Goal: Information Seeking & Learning: Learn about a topic

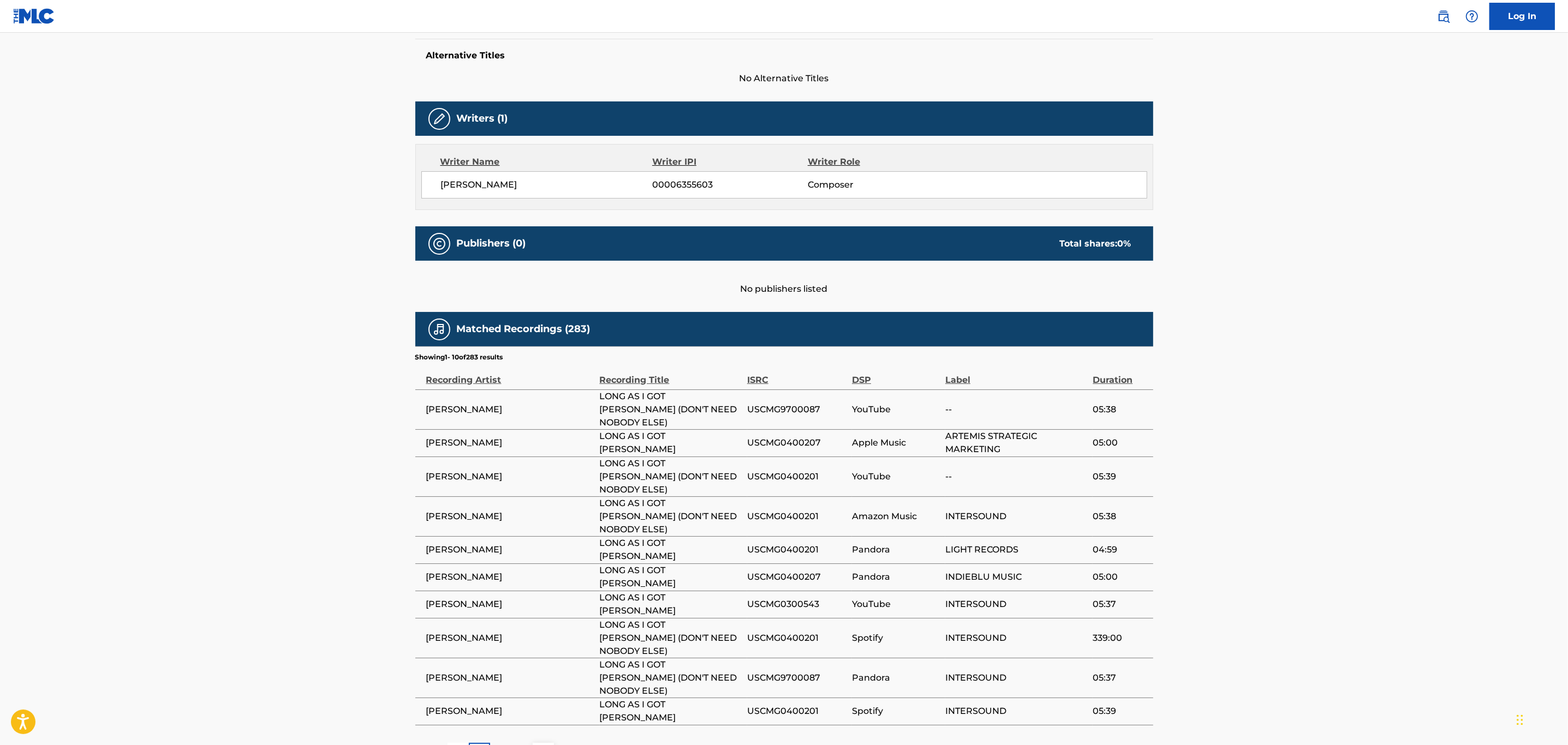
click at [496, 743] on div "2" at bounding box center [500, 754] width 21 height 21
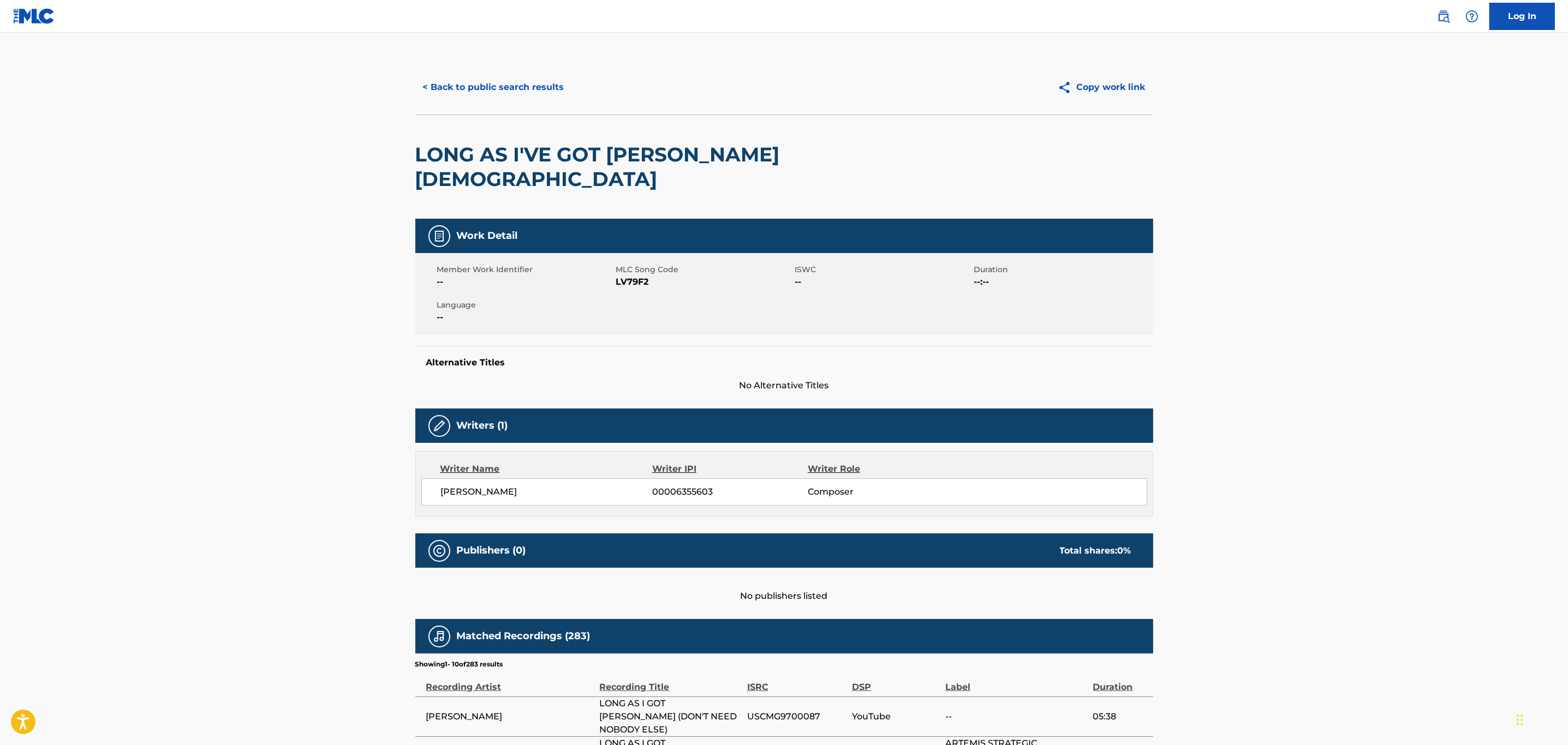
click at [607, 485] on span "[PERSON_NAME]" at bounding box center [547, 491] width 212 height 13
click at [520, 485] on span "[PERSON_NAME]" at bounding box center [547, 491] width 212 height 13
click at [829, 485] on span "Composer" at bounding box center [878, 491] width 142 height 13
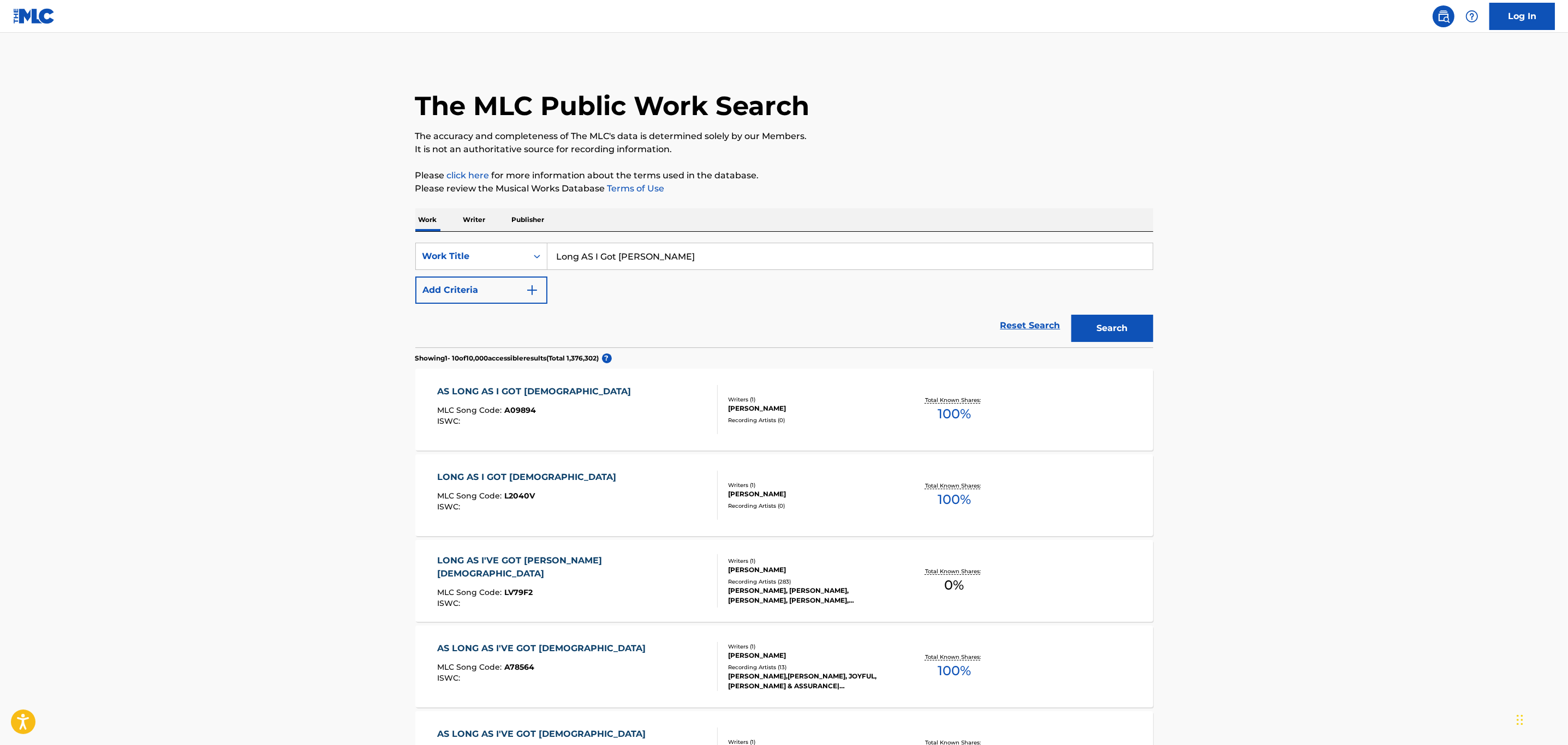
scroll to position [240, 0]
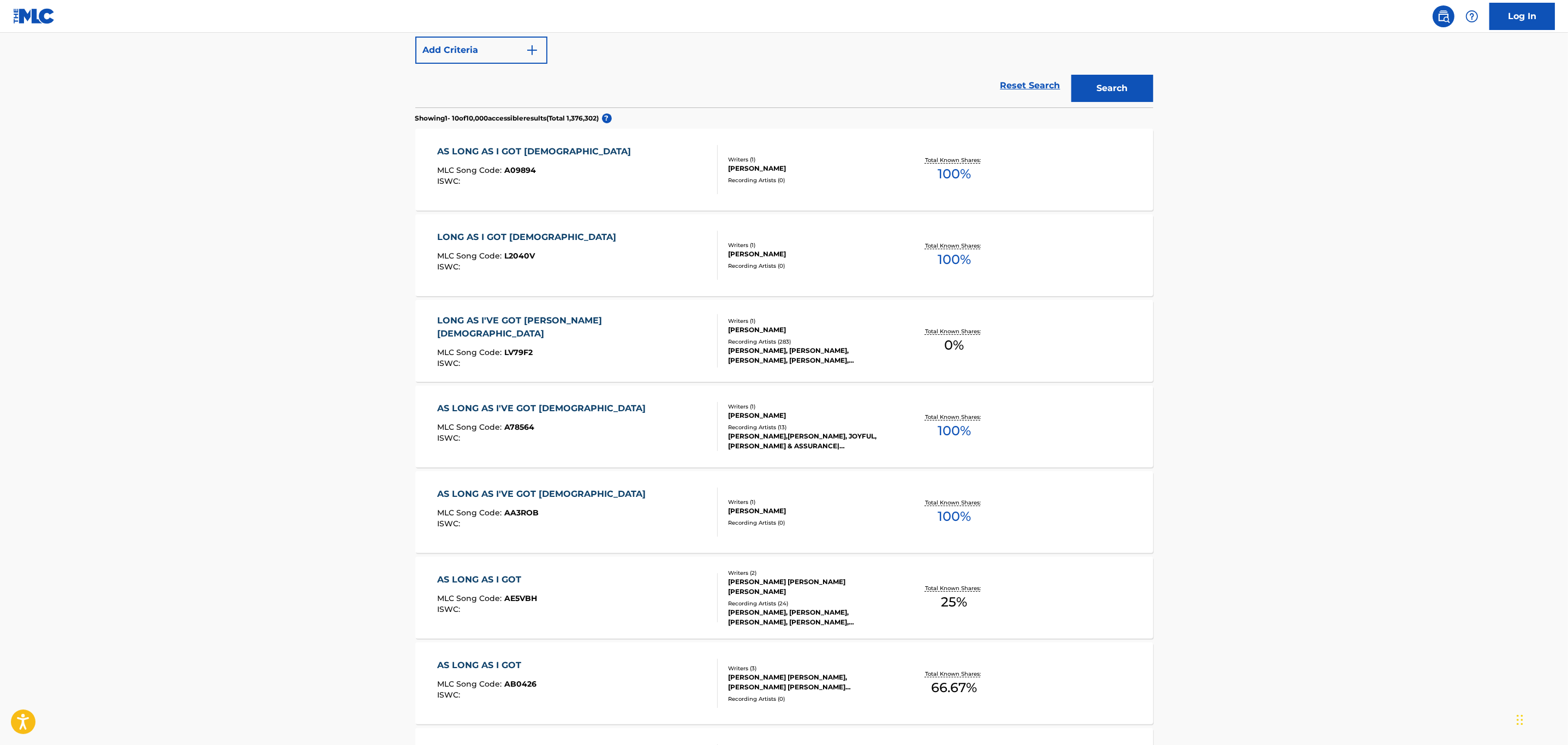
click at [1031, 439] on div "AS LONG AS I'VE GOT [DEMOGRAPHIC_DATA] MLC Song Code : A78564 ISWC : Writers ( …" at bounding box center [784, 426] width 738 height 82
